Goal: Transaction & Acquisition: Purchase product/service

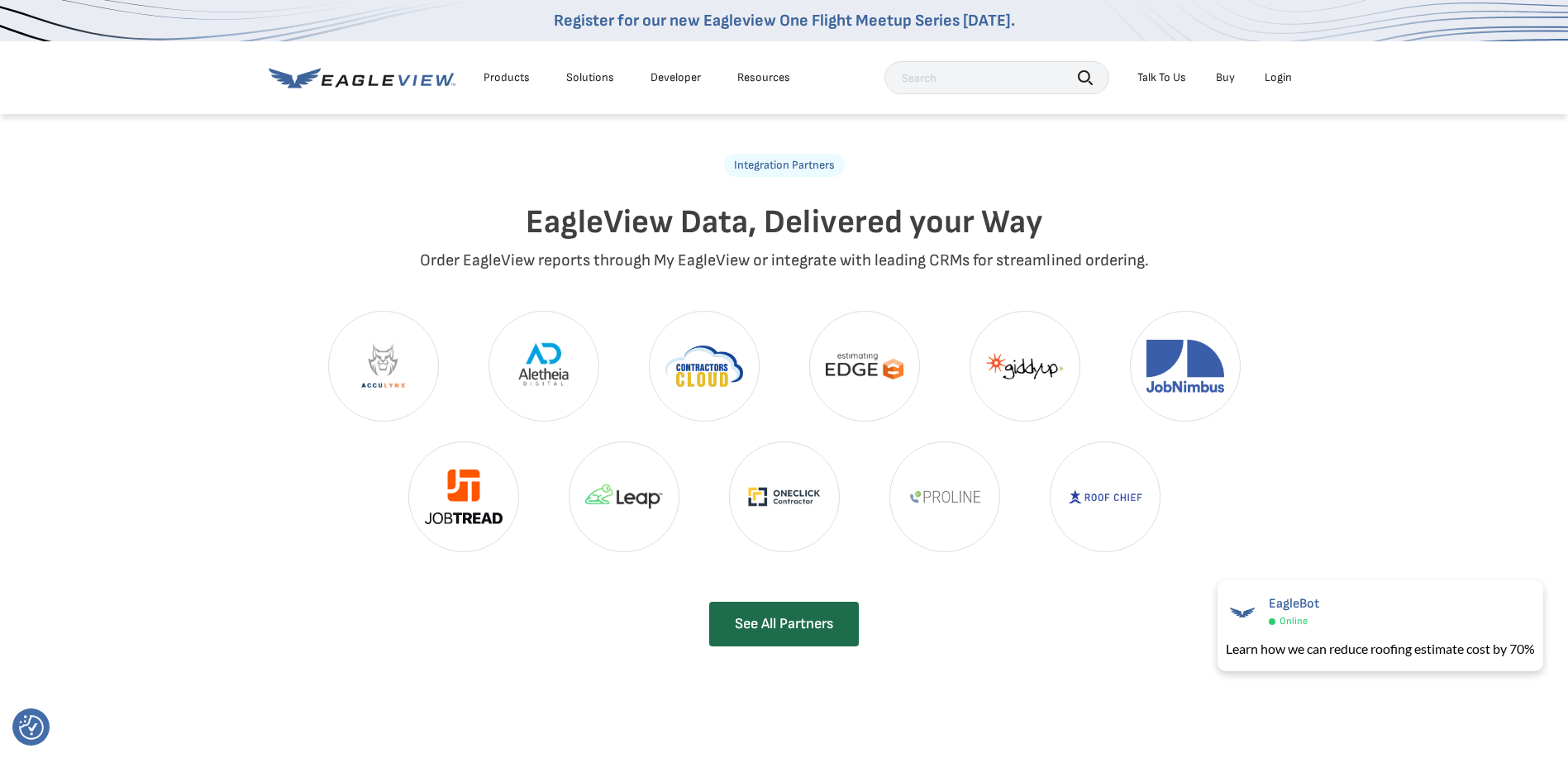
scroll to position [3388, 0]
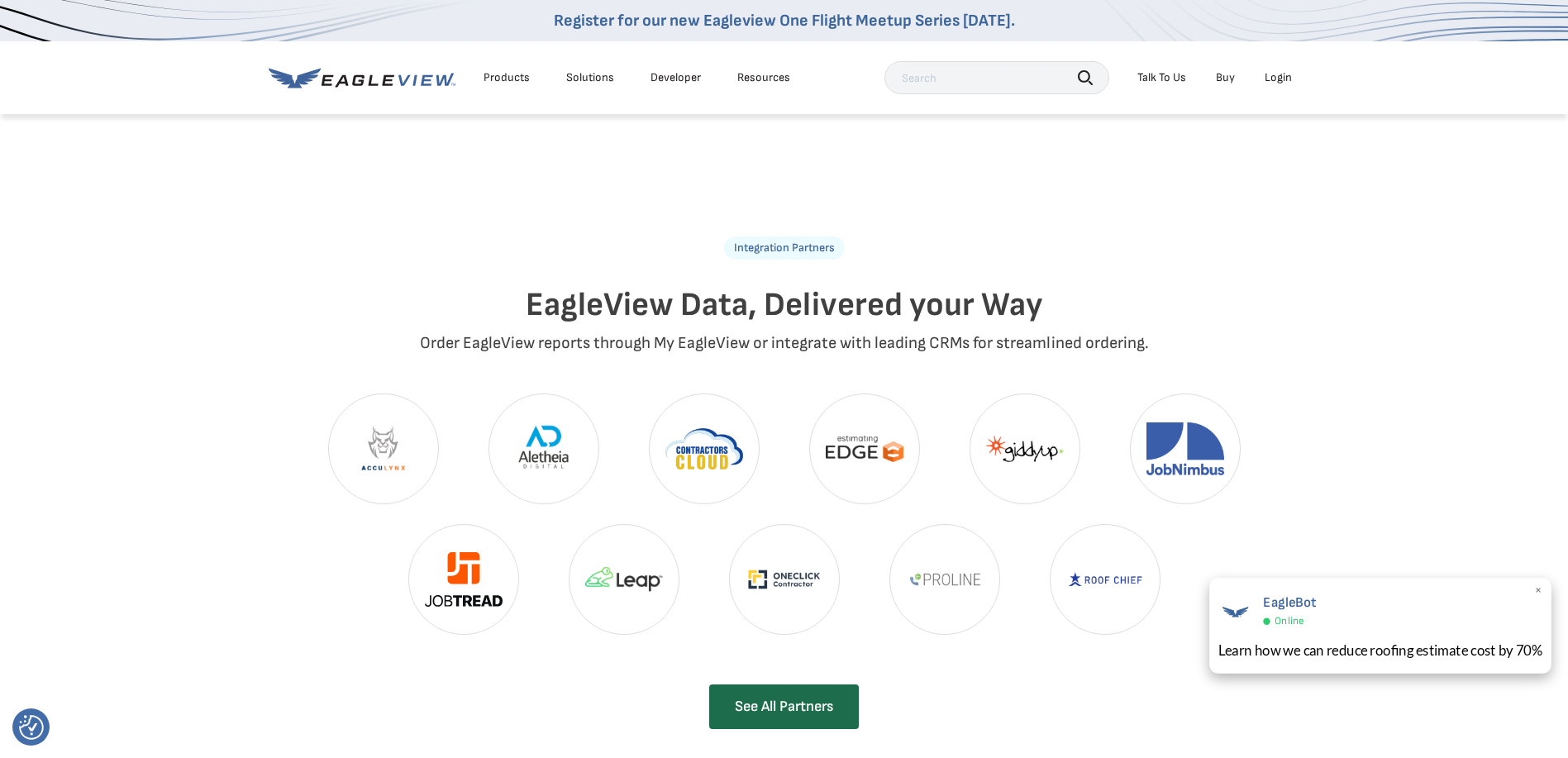
click at [1544, 589] on div "EagleBot Online Learn how we can reduce roofing estimate cost by 70% ×" at bounding box center [1380, 625] width 342 height 96
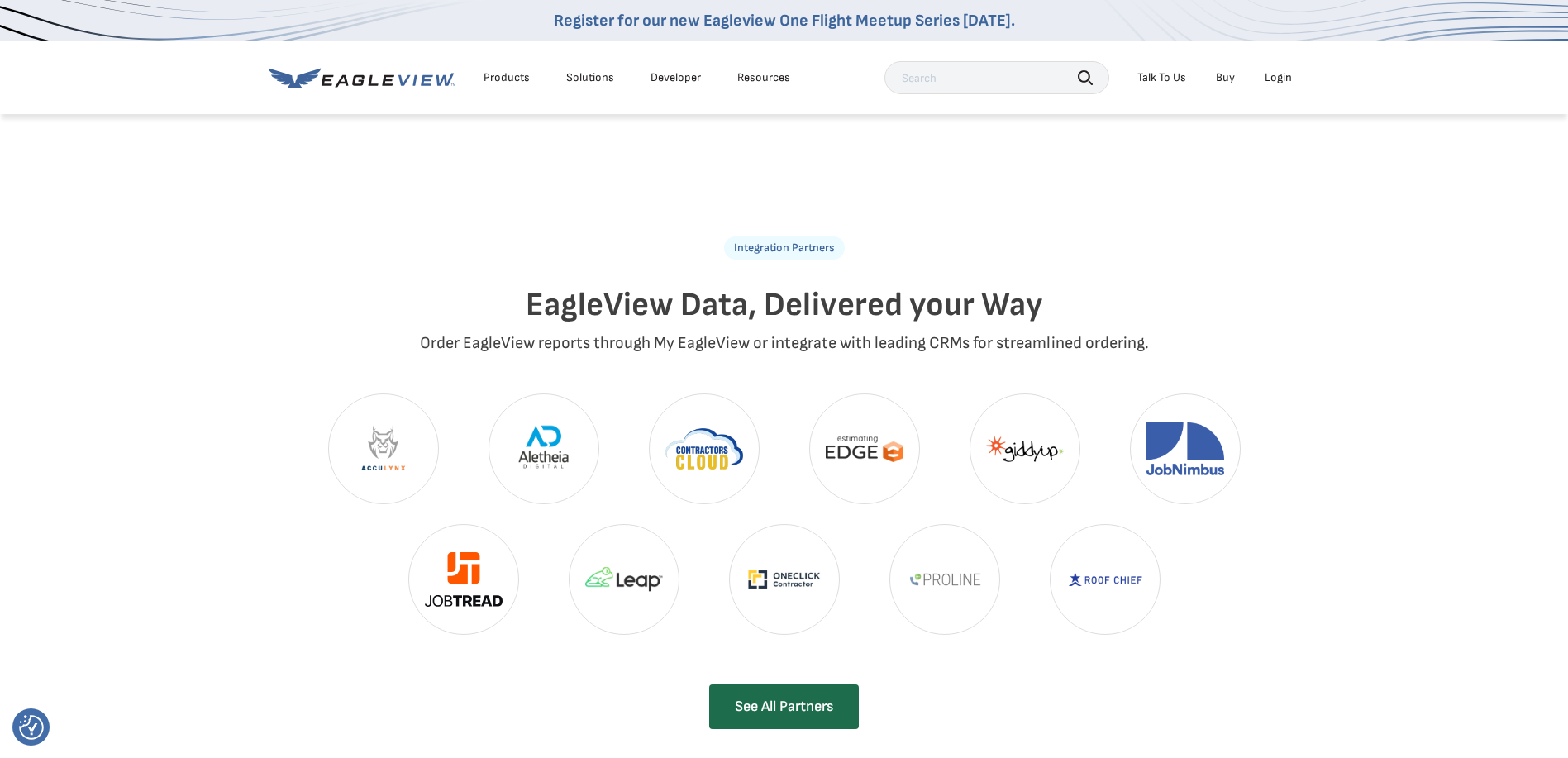
click at [209, 359] on div "Integration Partners EagleView Data, Delivered your Way Order EagleView reports…" at bounding box center [784, 447] width 1568 height 686
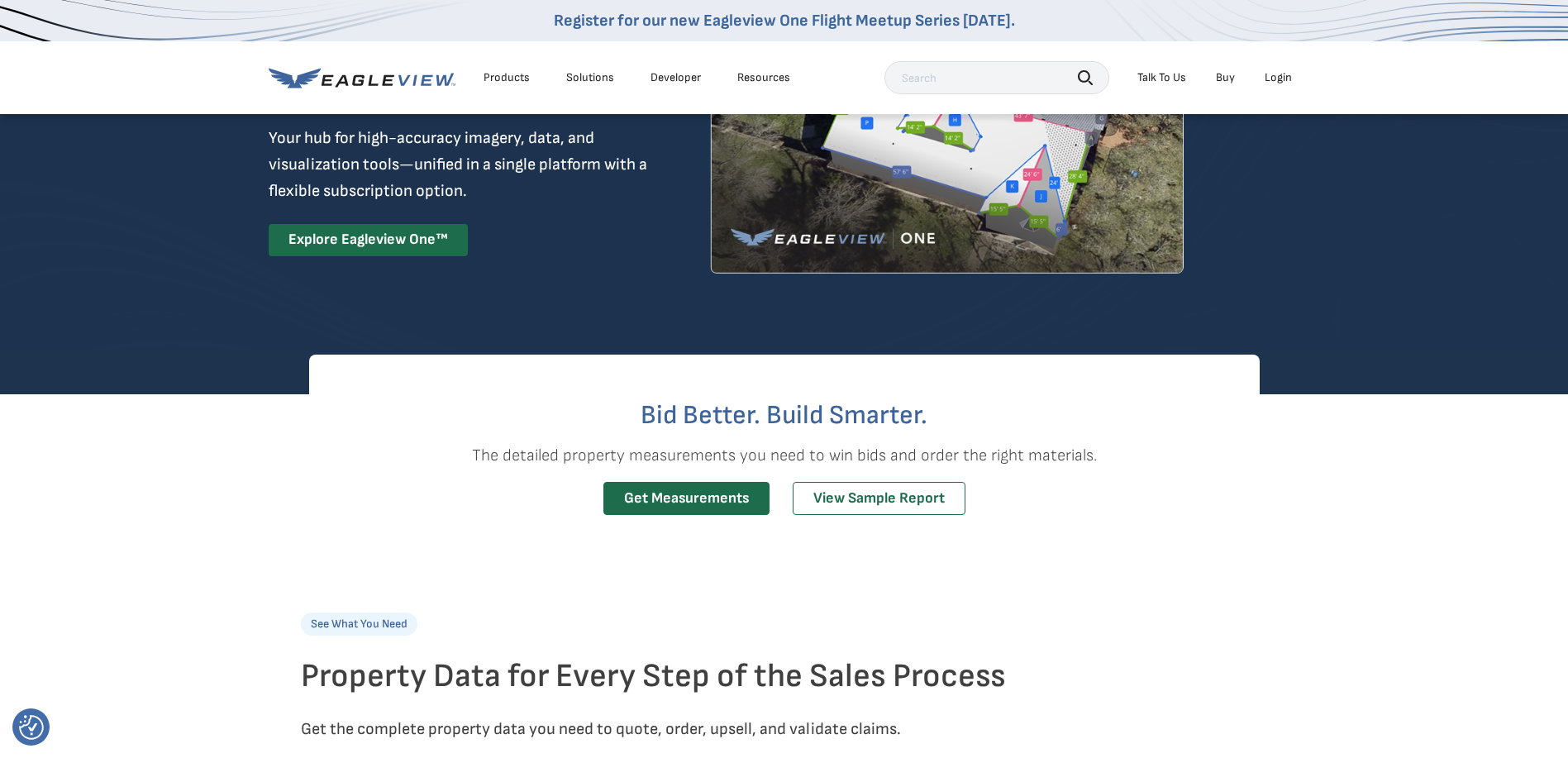
scroll to position [0, 0]
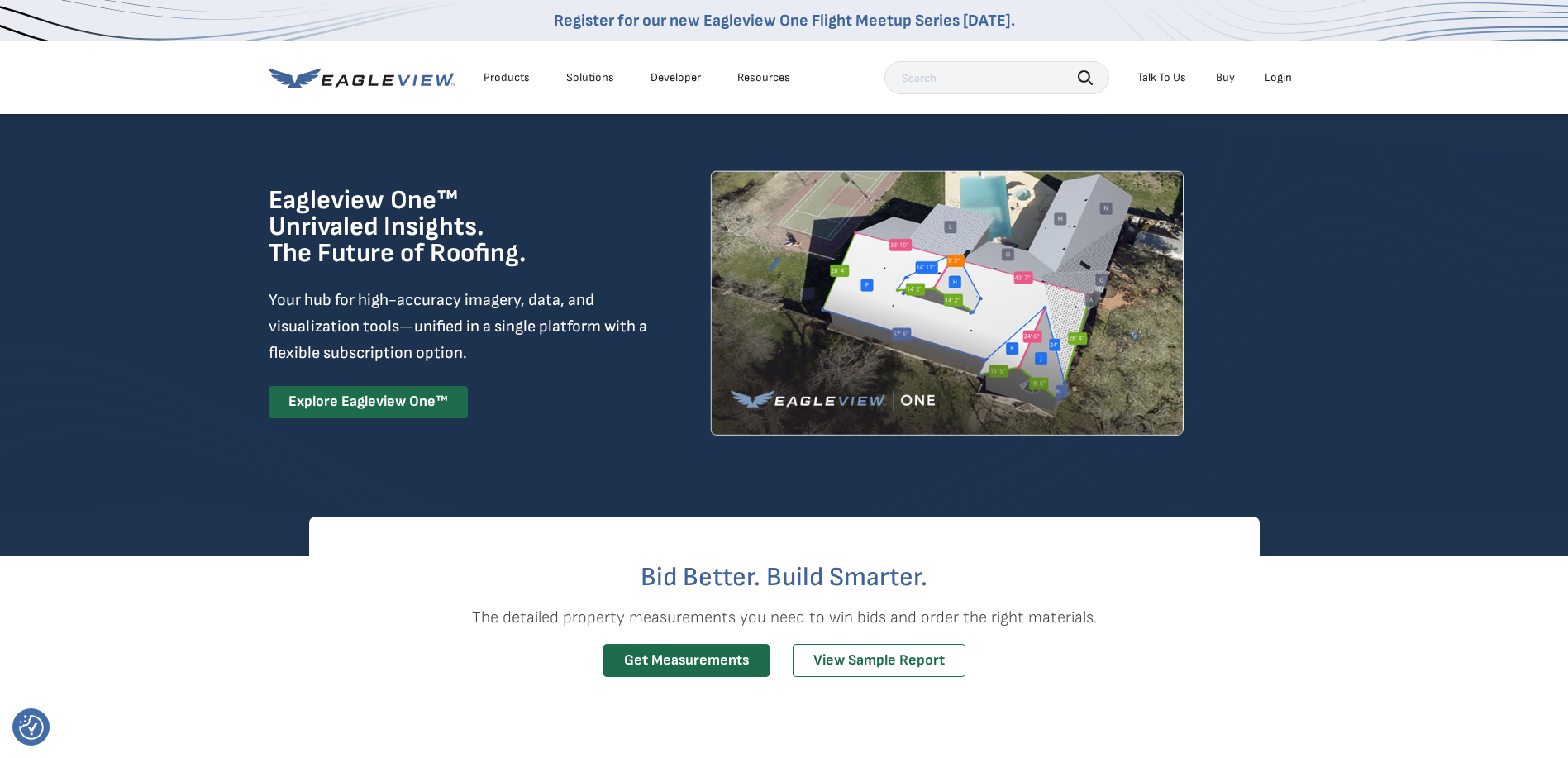
click at [1172, 75] on div "Talk To Us" at bounding box center [1162, 78] width 49 height 15
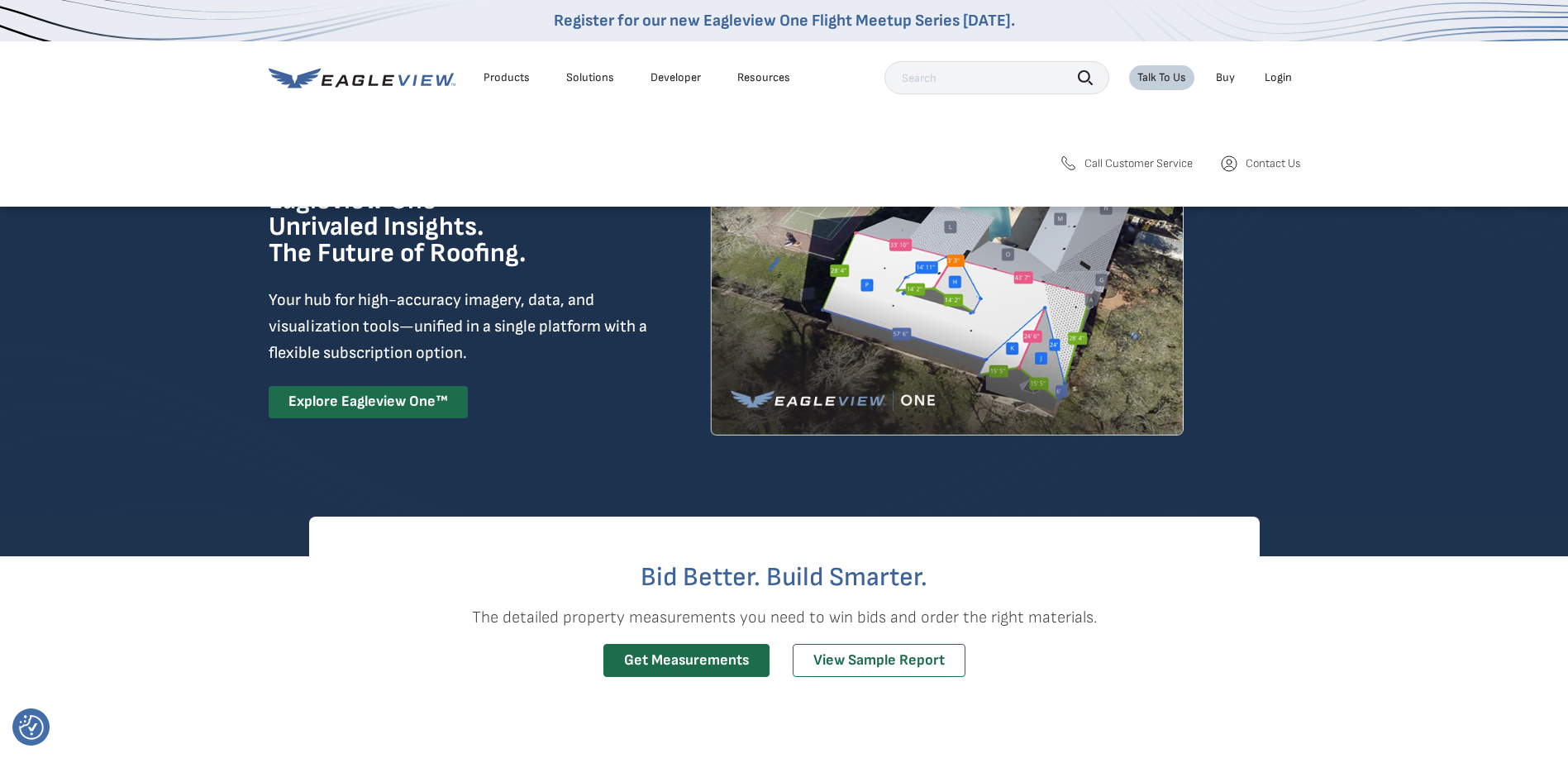
click at [1227, 81] on link "Buy" at bounding box center [1226, 78] width 19 height 15
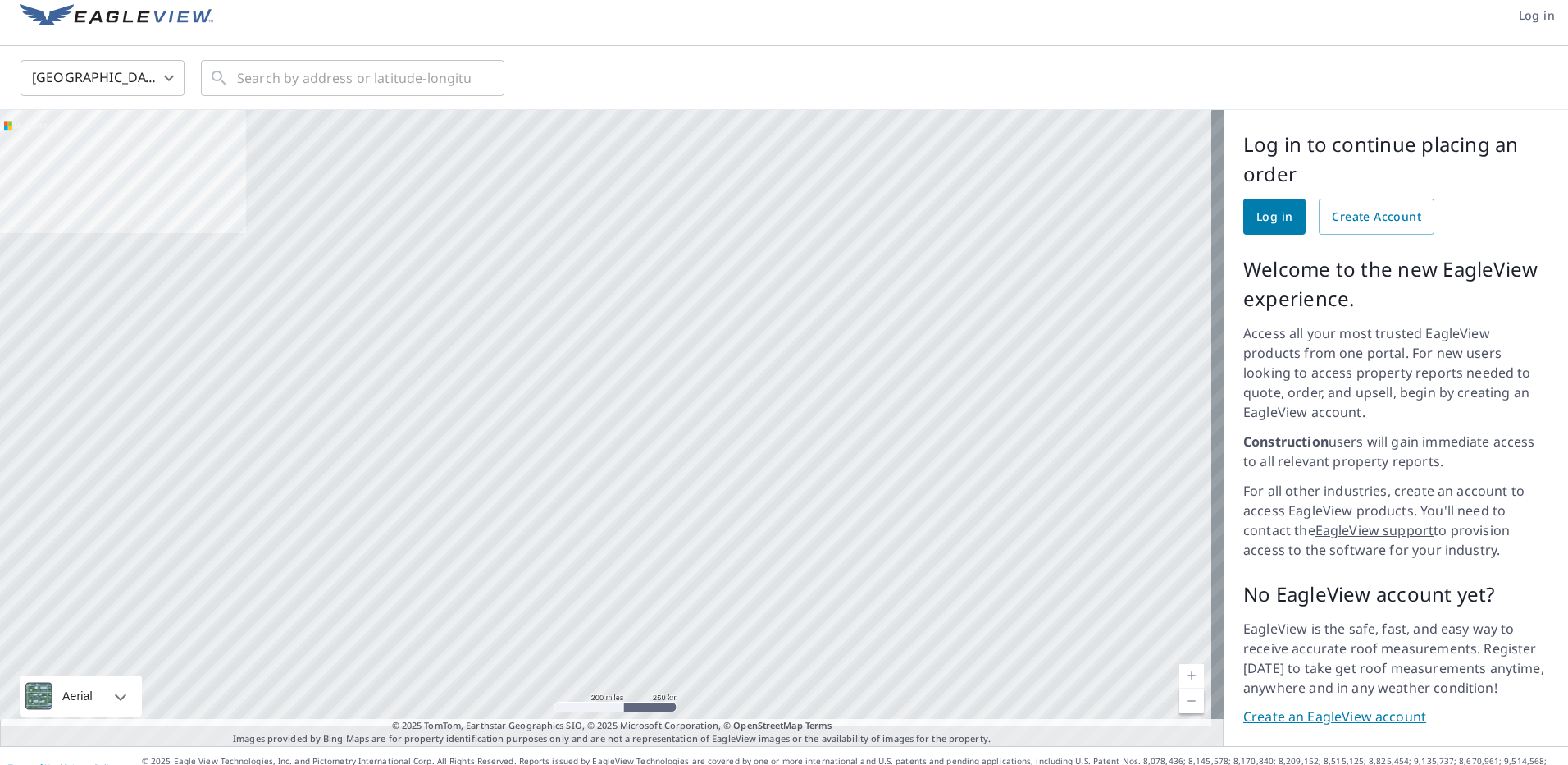
scroll to position [17, 0]
click at [1300, 704] on link "Create an EagleView account" at bounding box center [1396, 714] width 305 height 19
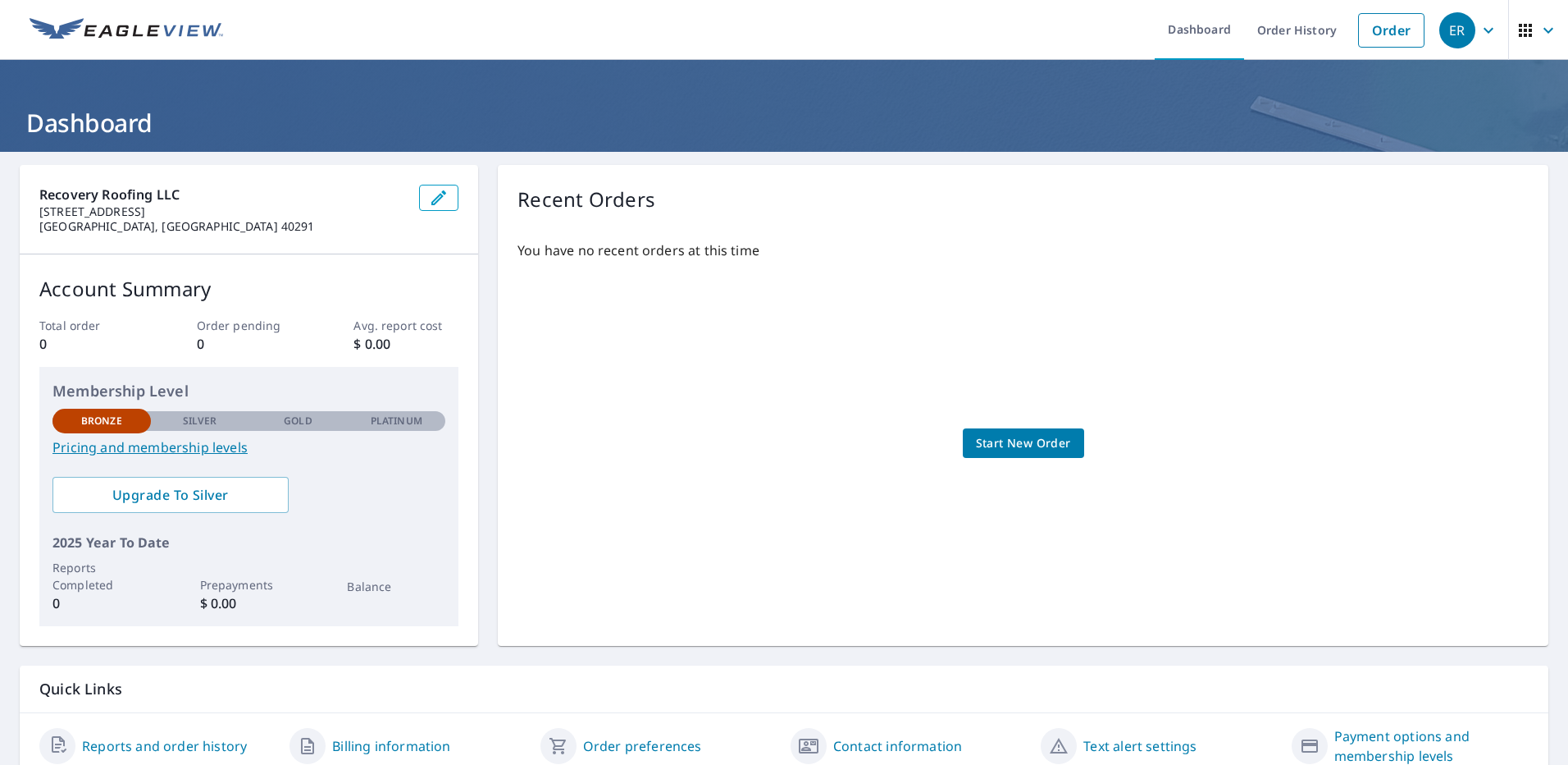
click at [183, 444] on link "Pricing and membership levels" at bounding box center [249, 447] width 393 height 20
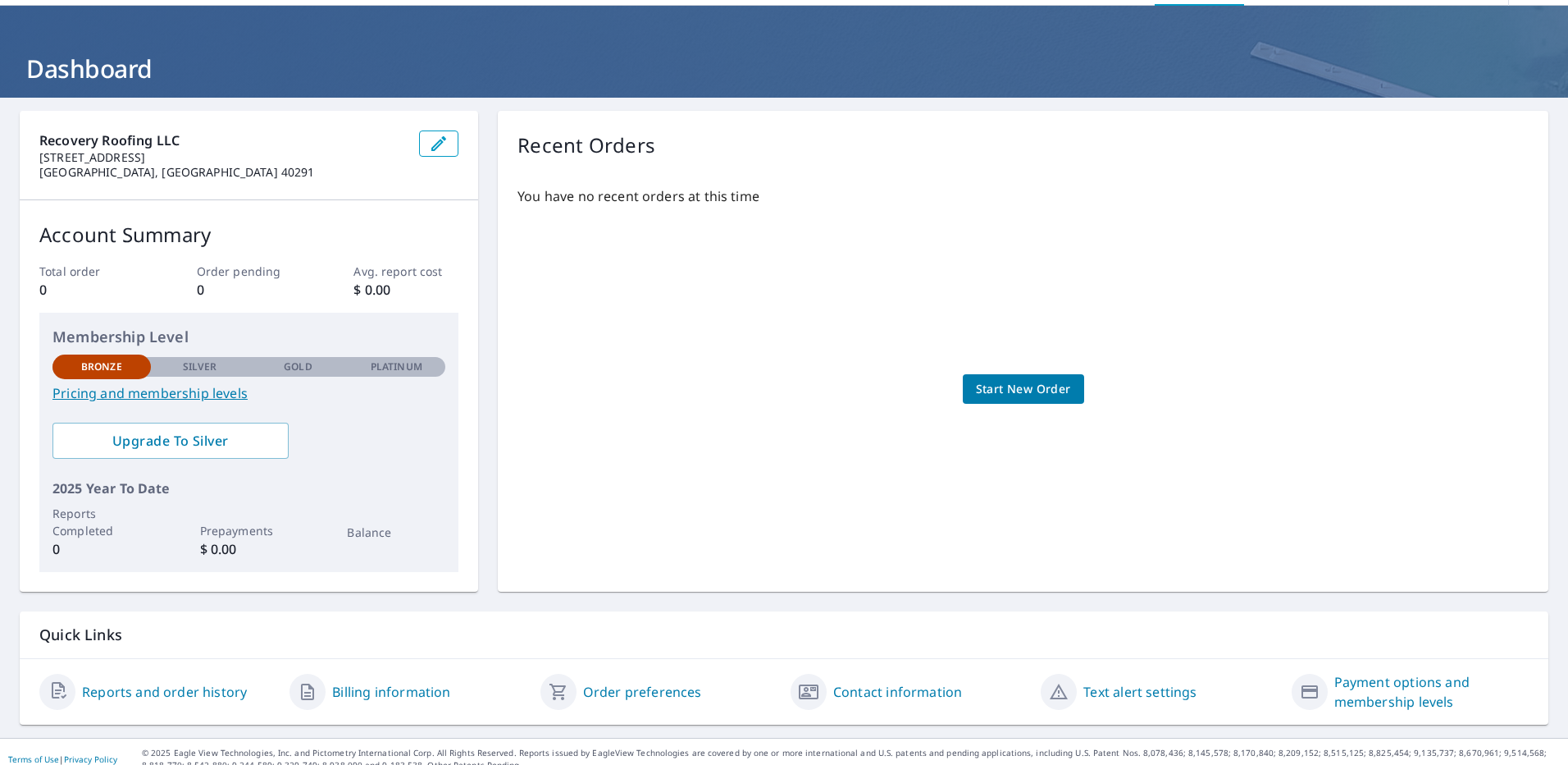
scroll to position [69, 0]
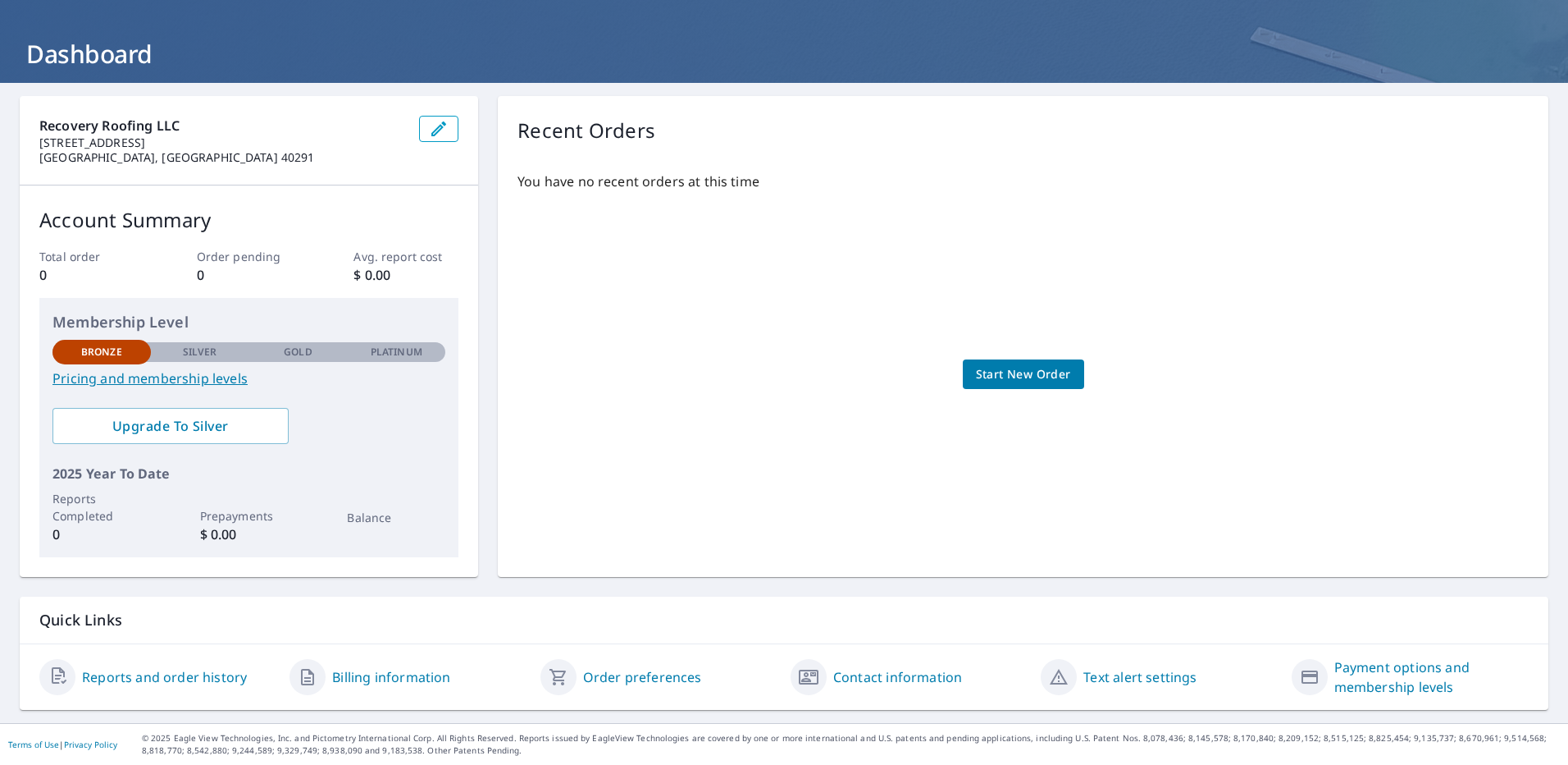
click at [397, 675] on link "Billing information" at bounding box center [391, 677] width 118 height 20
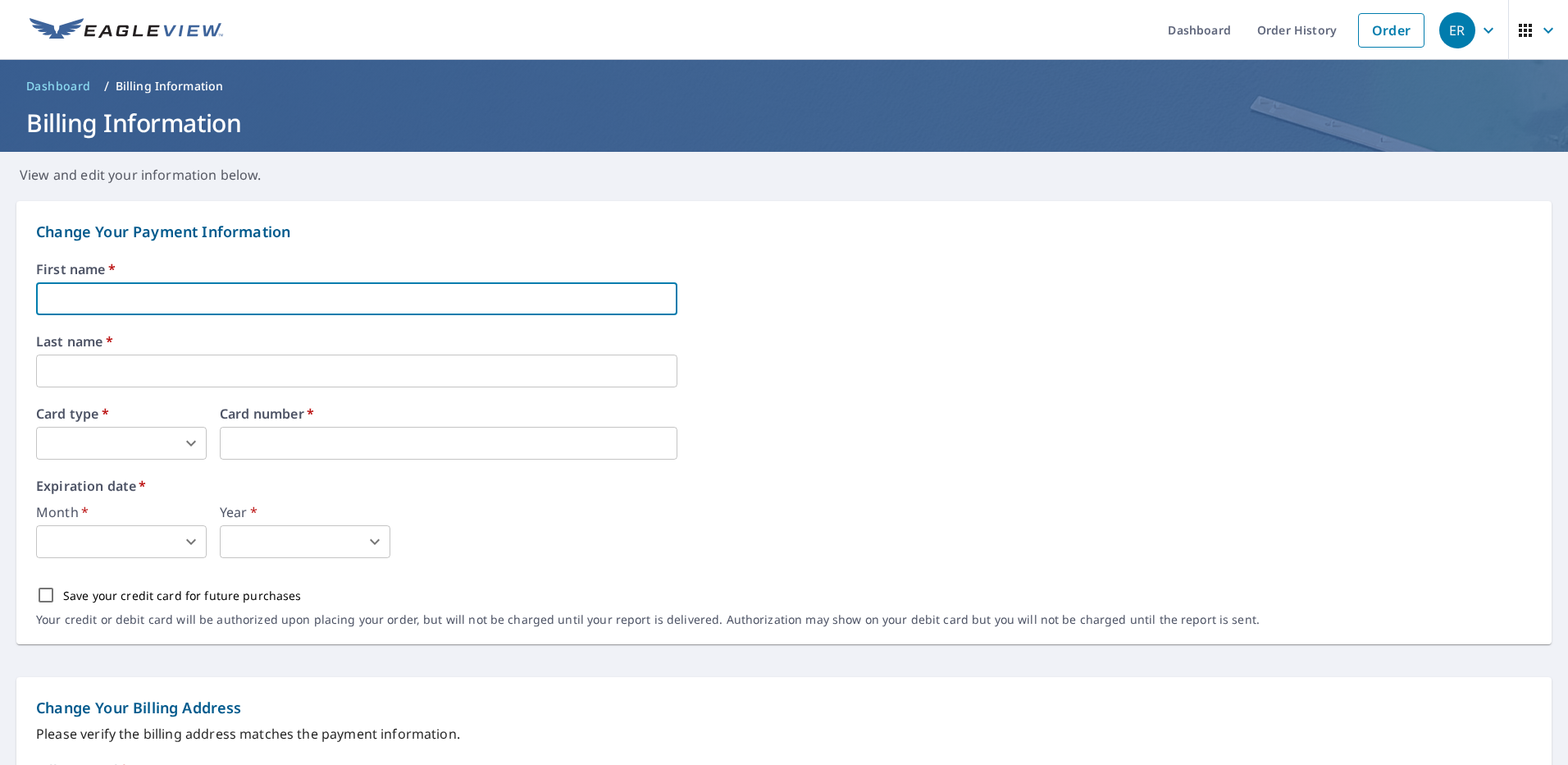
click at [179, 298] on input "text" at bounding box center [357, 299] width 642 height 33
type input "A"
click at [1167, 44] on link "Dashboard" at bounding box center [1199, 29] width 89 height 60
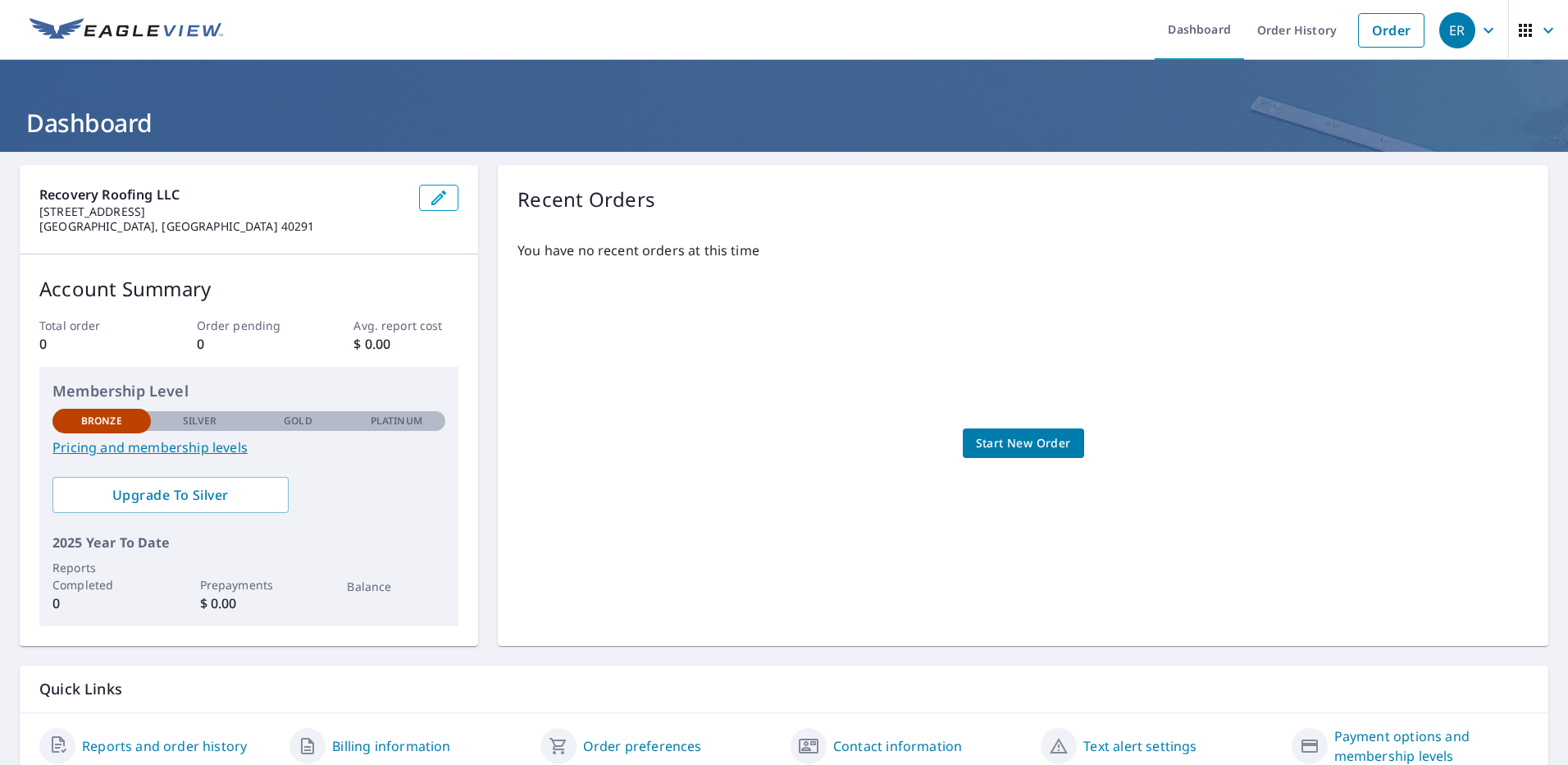
click at [596, 386] on div "You have no recent orders at this time Start New Order" at bounding box center [1023, 426] width 1011 height 399
